Goal: Task Accomplishment & Management: Complete application form

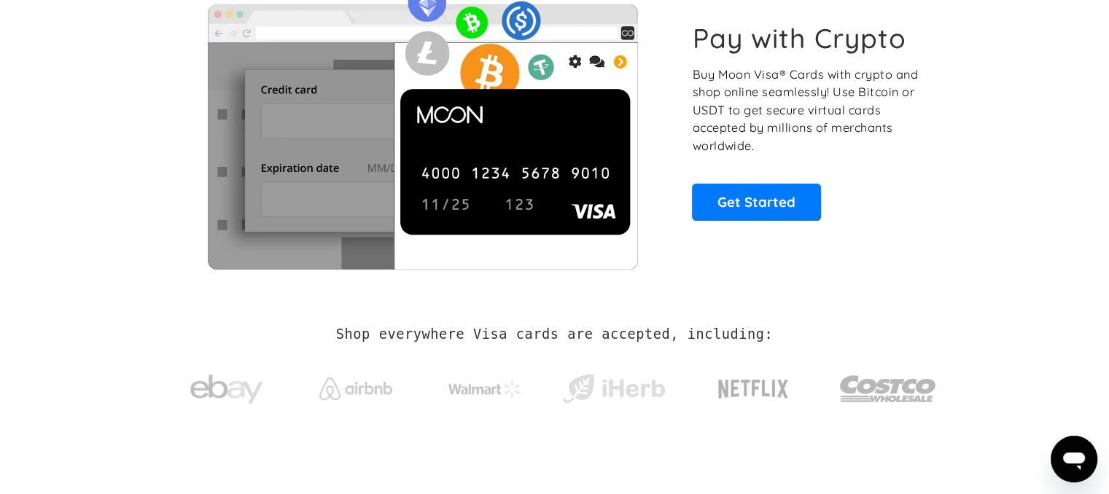
scroll to position [128, 0]
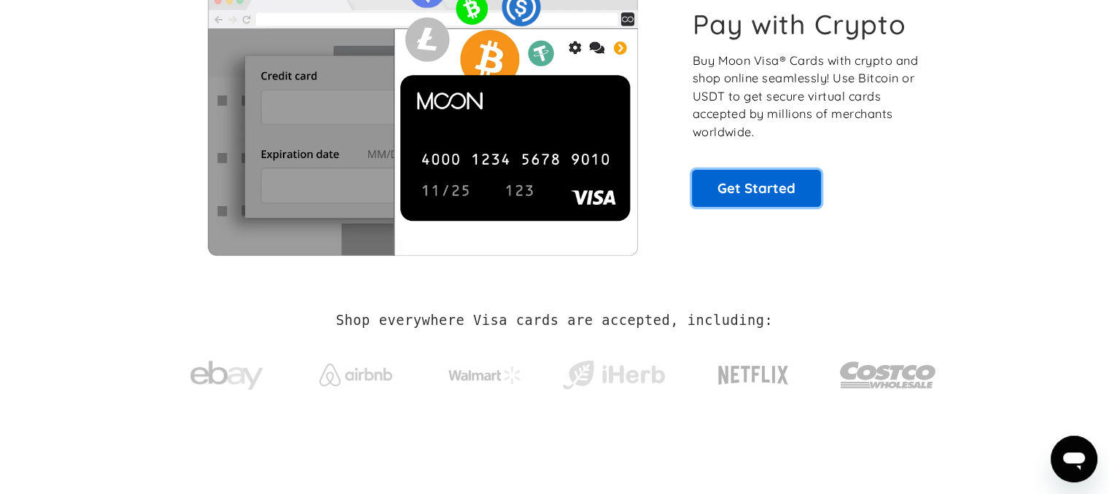
click at [729, 178] on link "Get Started" at bounding box center [756, 188] width 129 height 36
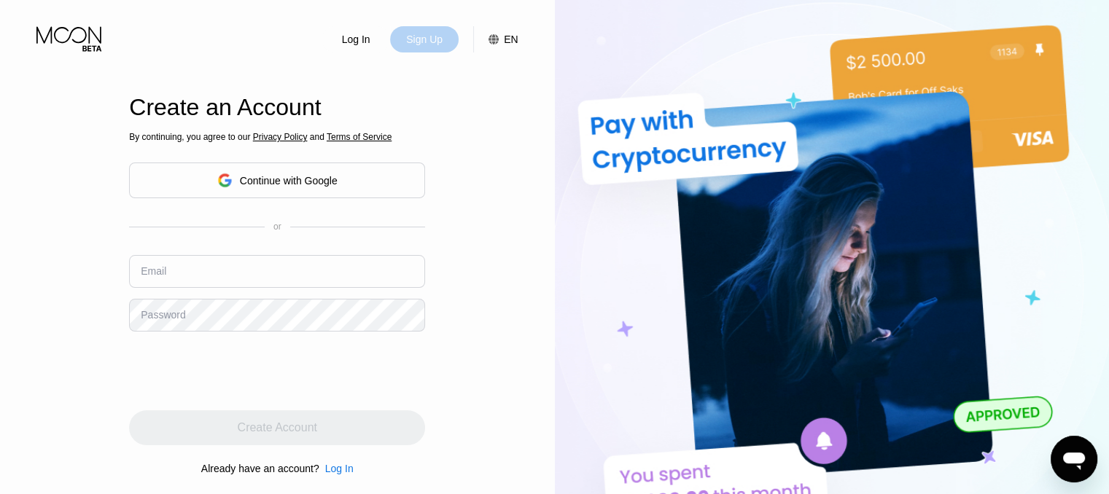
click at [435, 50] on div "Sign Up" at bounding box center [424, 39] width 69 height 26
click at [419, 44] on div "Sign Up" at bounding box center [424, 39] width 39 height 15
